Goal: Check status: Check status

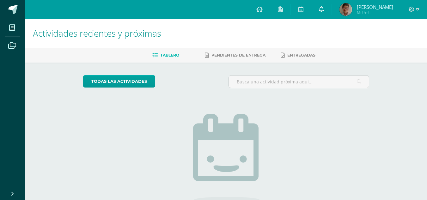
click at [327, 13] on link at bounding box center [322, 9] width 20 height 19
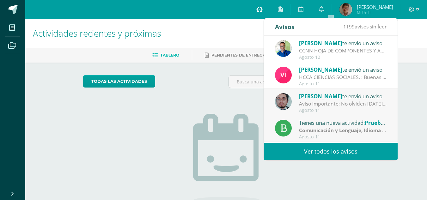
click at [263, 10] on icon at bounding box center [260, 9] width 6 height 6
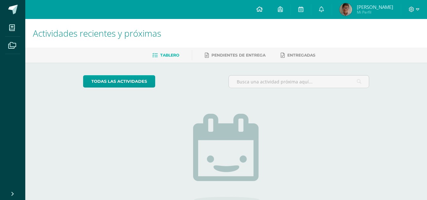
click at [271, 14] on link at bounding box center [260, 9] width 22 height 19
click at [324, 12] on icon at bounding box center [321, 9] width 5 height 6
click at [324, 11] on icon at bounding box center [321, 9] width 5 height 6
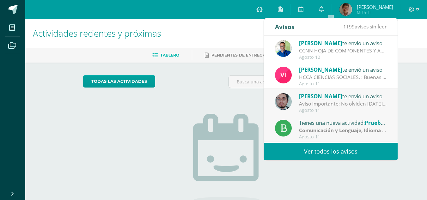
click at [188, 112] on div "No tienes actividades Échale un vistazo a los demás períodos o sal y disfruta d…" at bounding box center [226, 165] width 127 height 145
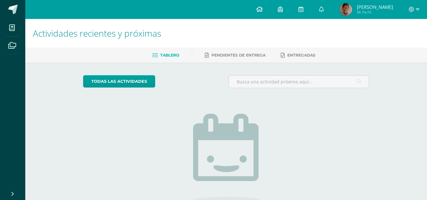
click at [263, 10] on icon at bounding box center [260, 9] width 6 height 6
click at [271, 11] on link at bounding box center [260, 9] width 22 height 19
click at [269, 5] on link at bounding box center [260, 9] width 22 height 19
click at [328, 9] on link at bounding box center [322, 9] width 20 height 19
click at [328, 11] on link at bounding box center [322, 9] width 20 height 19
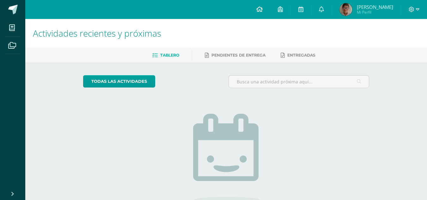
click at [271, 7] on link at bounding box center [260, 9] width 22 height 19
click at [271, 14] on link at bounding box center [260, 9] width 22 height 19
